Goal: Task Accomplishment & Management: Use online tool/utility

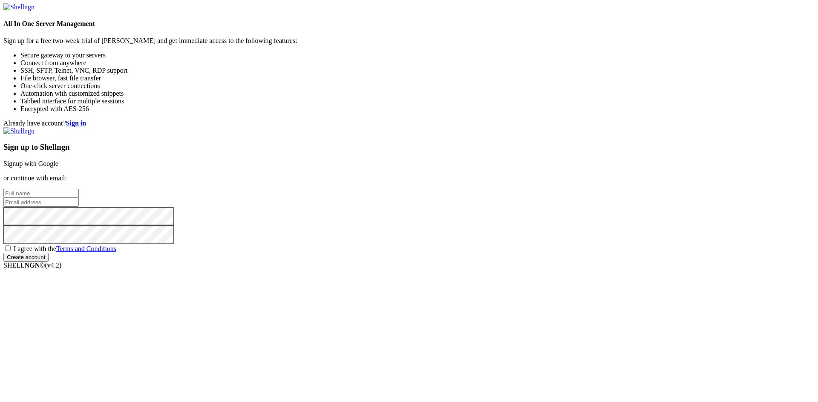
click at [58, 160] on link "Signup with Google" at bounding box center [30, 163] width 55 height 7
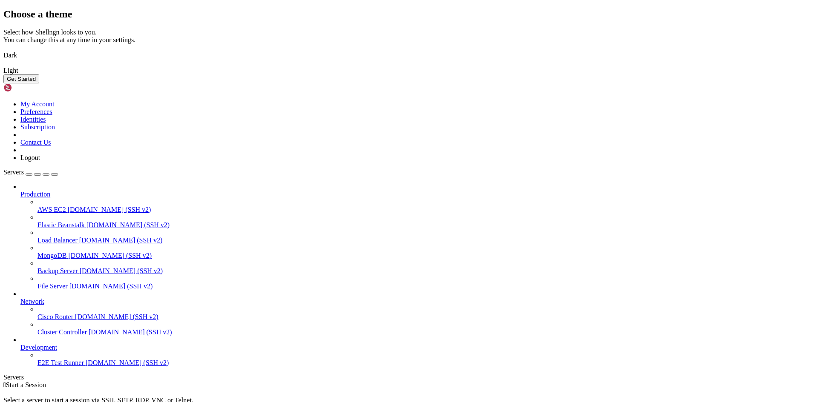
click at [39, 83] on button "Get Started" at bounding box center [21, 79] width 36 height 9
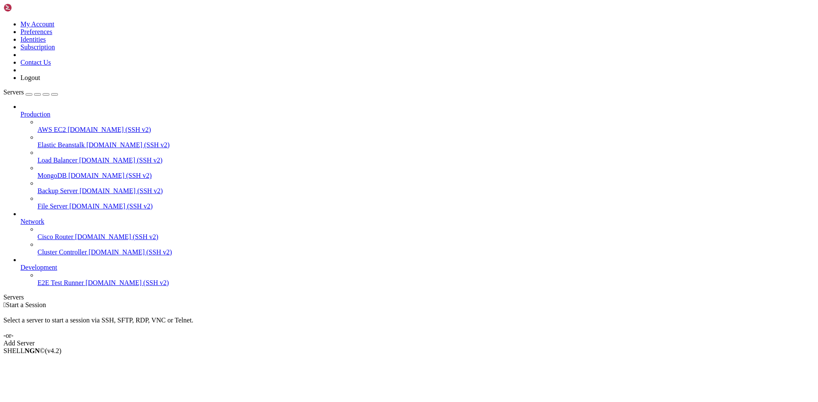
click at [453, 340] on div "Add Server" at bounding box center [408, 344] width 811 height 8
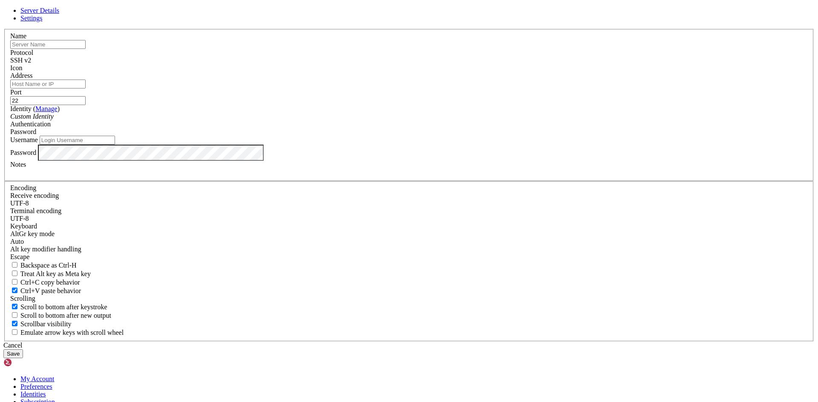
click at [86, 49] on input "text" at bounding box center [47, 44] width 75 height 9
type input "VM_Ubuntu"
click at [466, 64] on div "SSH v2" at bounding box center [408, 61] width 797 height 8
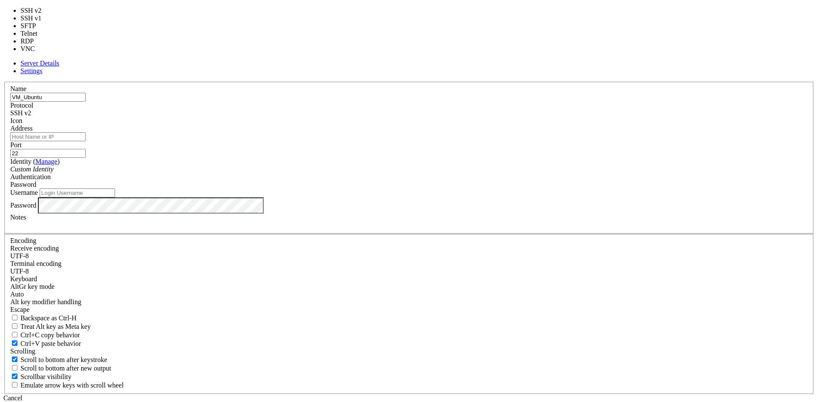
click at [466, 115] on div "SSH v2" at bounding box center [408, 113] width 797 height 8
click at [31, 117] on span "SSH v2" at bounding box center [20, 112] width 21 height 7
click at [457, 116] on div "SSH v2" at bounding box center [408, 113] width 797 height 8
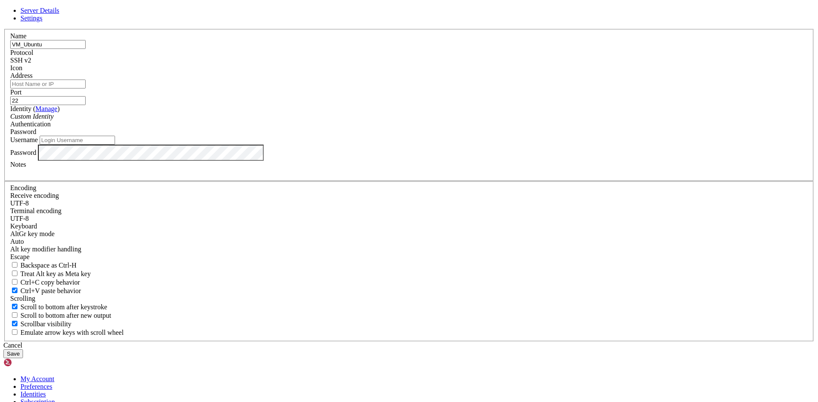
click at [86, 89] on input "Address" at bounding box center [47, 84] width 75 height 9
paste input "[TECHNICAL_ID]"
type input "[TECHNICAL_ID]"
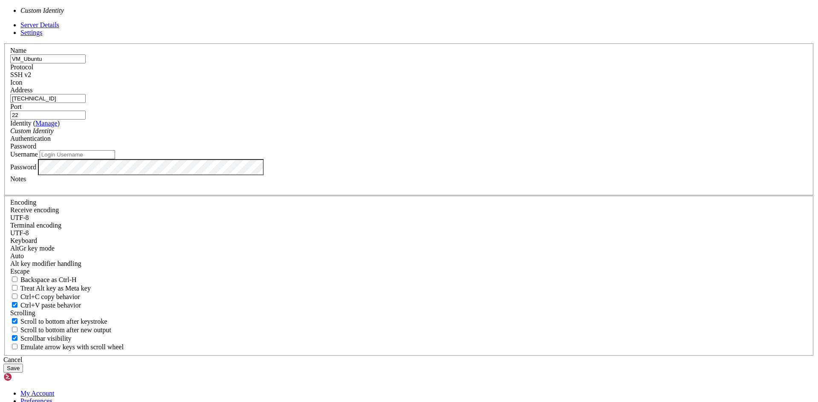
click at [366, 135] on div "Custom Identity" at bounding box center [408, 131] width 797 height 8
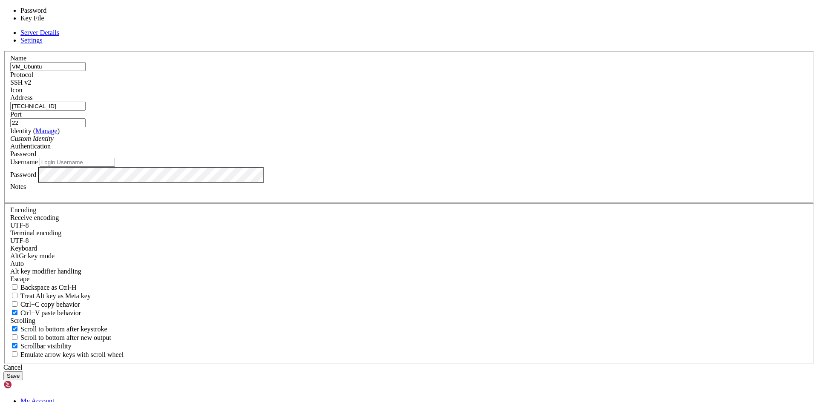
click at [36, 158] on span "Password" at bounding box center [23, 153] width 26 height 7
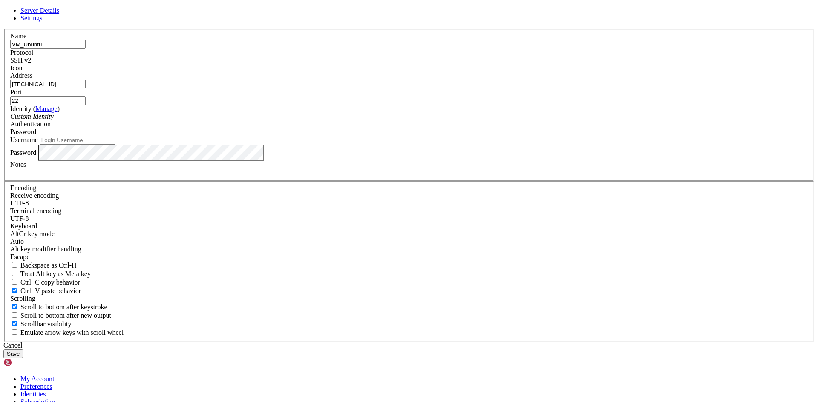
click at [115, 145] on input "Username" at bounding box center [77, 140] width 75 height 9
type input "A"
drag, startPoint x: 371, startPoint y: 222, endPoint x: 266, endPoint y: 212, distance: 106.1
click at [266, 212] on div "Server Details Settings Name VM_Ubuntu Protocol SSH v2 Icon" at bounding box center [408, 183] width 811 height 352
type input "azuredefy"
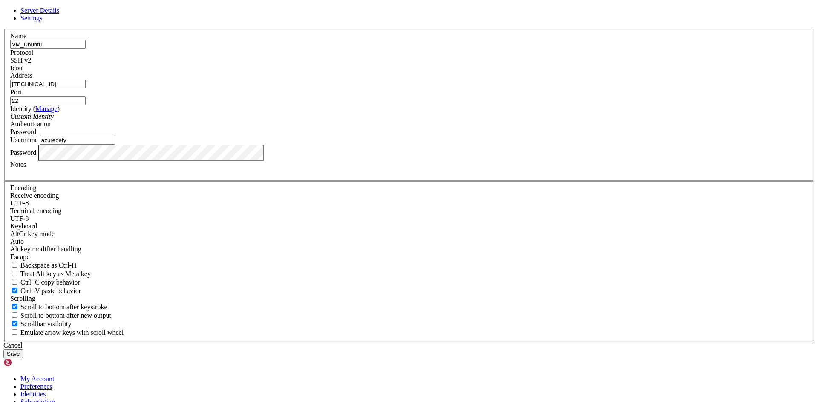
click at [336, 176] on div at bounding box center [408, 173] width 797 height 8
click at [23, 350] on button "Save" at bounding box center [13, 354] width 20 height 9
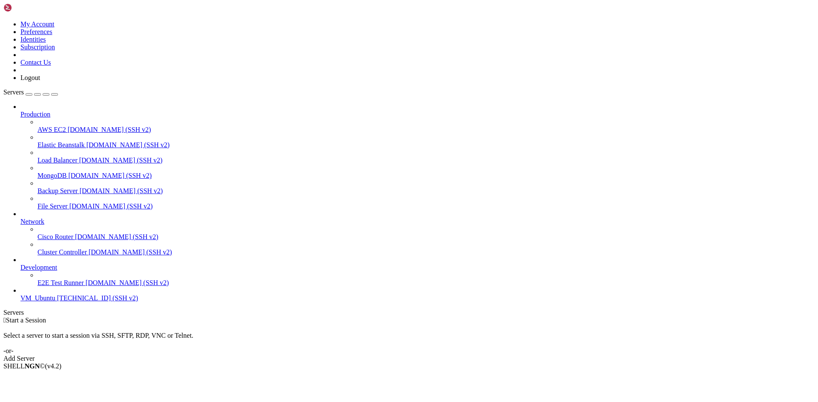
click at [55, 302] on span "VM_Ubuntu" at bounding box center [37, 298] width 35 height 7
click at [556, 317] on div " Start a Session Select a server to start a session via SSH, SFTP, RDP, VNC or…" at bounding box center [408, 340] width 811 height 46
click at [61, 287] on span "E2E Test Runner" at bounding box center [60, 282] width 46 height 7
click at [61, 302] on span "[TECHNICAL_ID] (SSH v2)" at bounding box center [97, 298] width 81 height 7
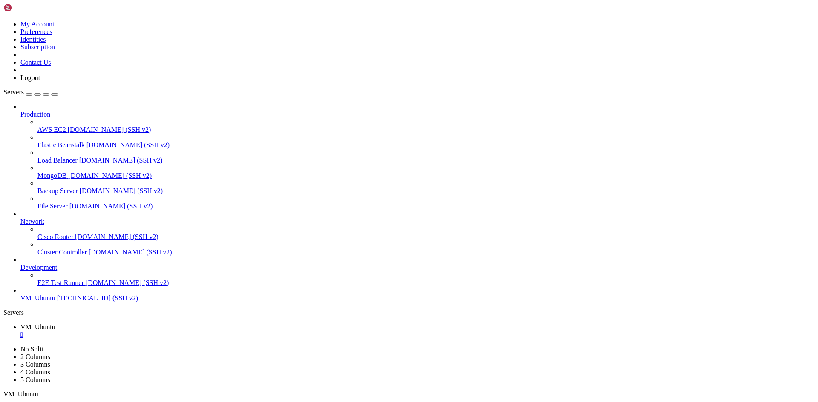
click at [61, 302] on span "[TECHNICAL_ID] (SSH v2)" at bounding box center [97, 298] width 81 height 7
